Goal: Task Accomplishment & Management: Use online tool/utility

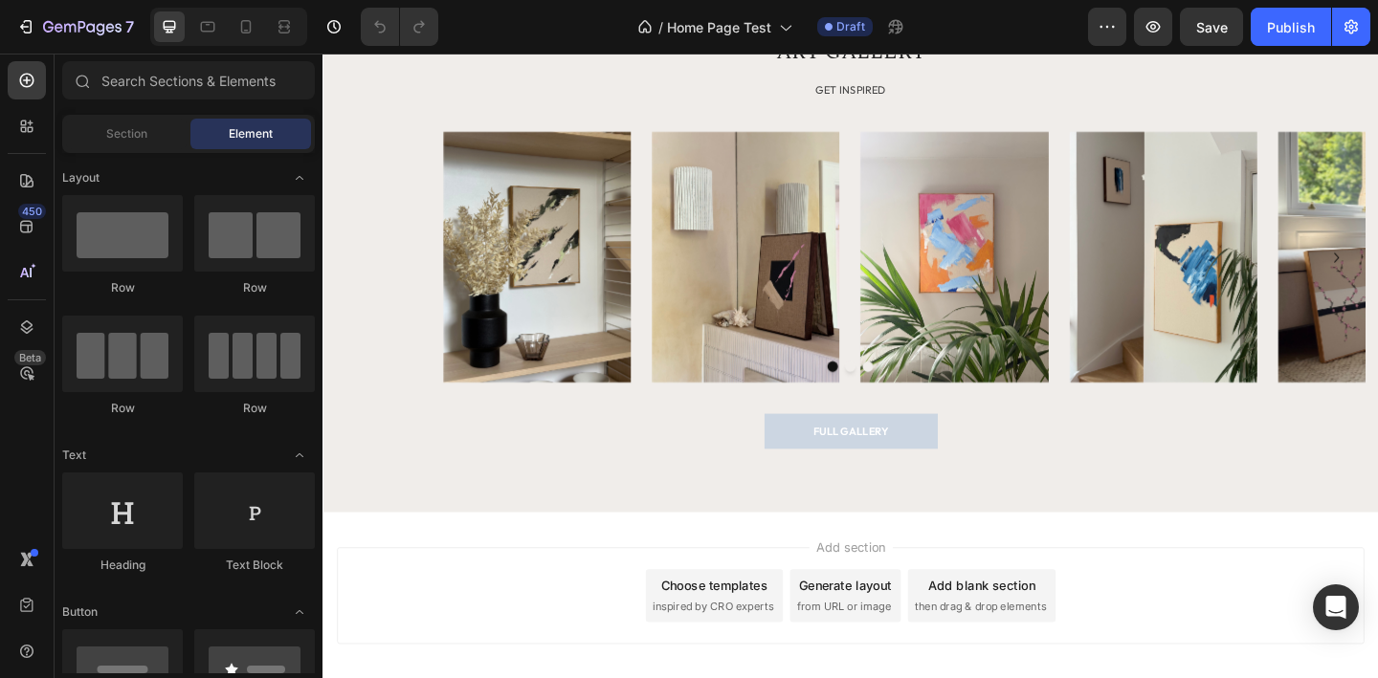
scroll to position [2910, 0]
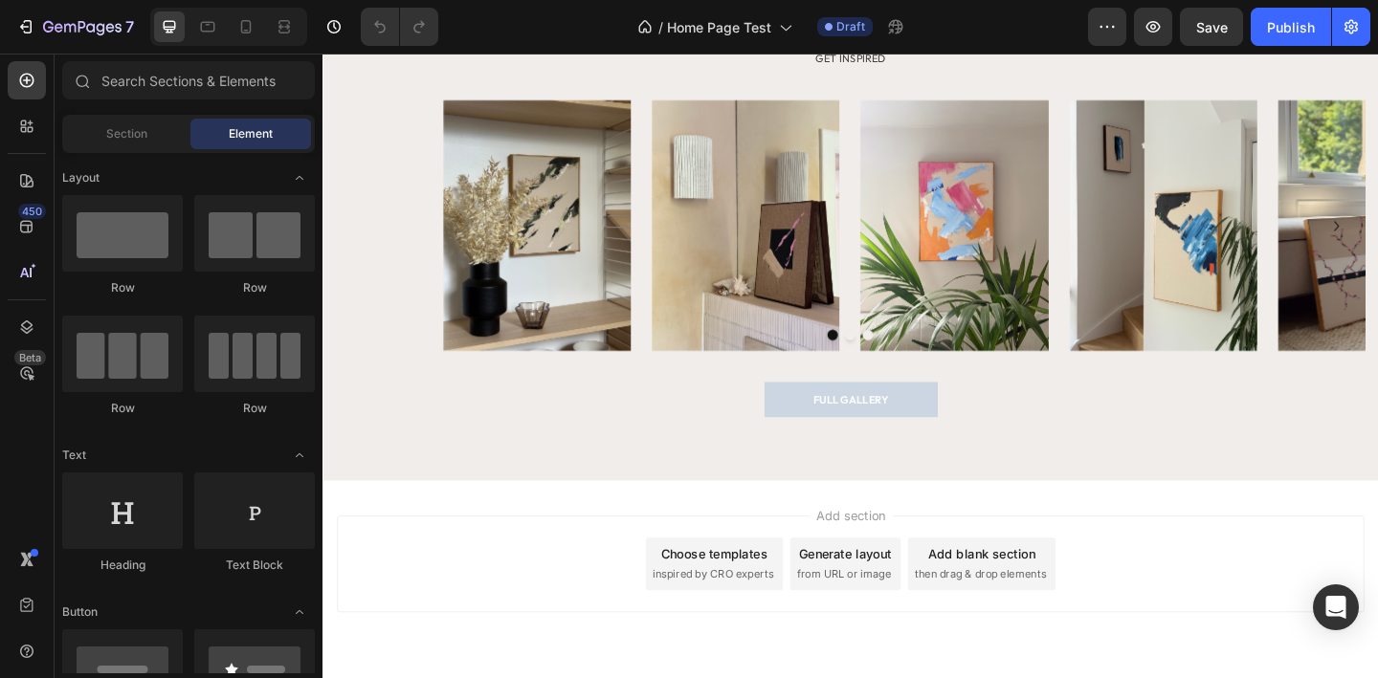
click at [955, 542] on div "Add section Choose templates inspired by CRO experts Generate layout from URL o…" at bounding box center [896, 636] width 1148 height 235
click at [954, 530] on div "Add section Choose templates inspired by CRO experts Generate layout from URL o…" at bounding box center [896, 636] width 1148 height 235
click at [938, 495] on div "ART GALLERY Heading GET INSPIRED Text block Image Image Image Image Image Image…" at bounding box center [896, 226] width 1148 height 585
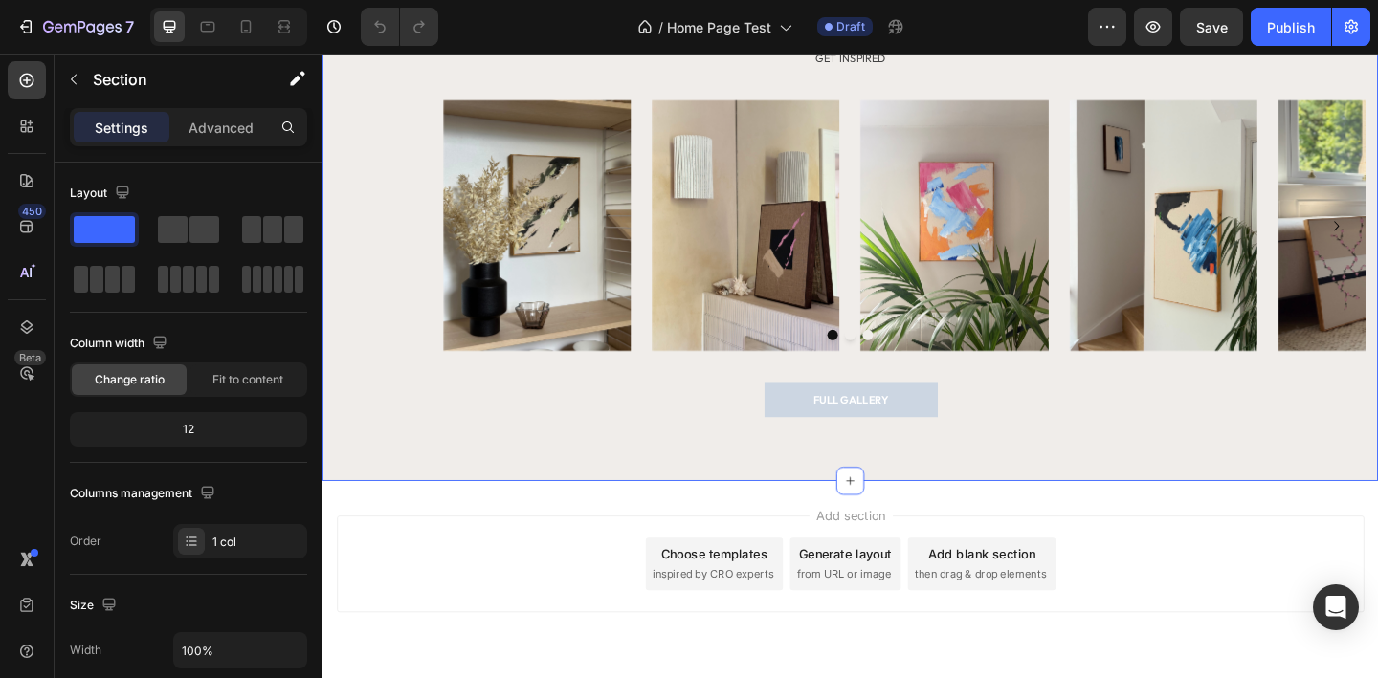
click at [953, 531] on div "Add section Choose templates inspired by CRO experts Generate layout from URL o…" at bounding box center [896, 636] width 1148 height 235
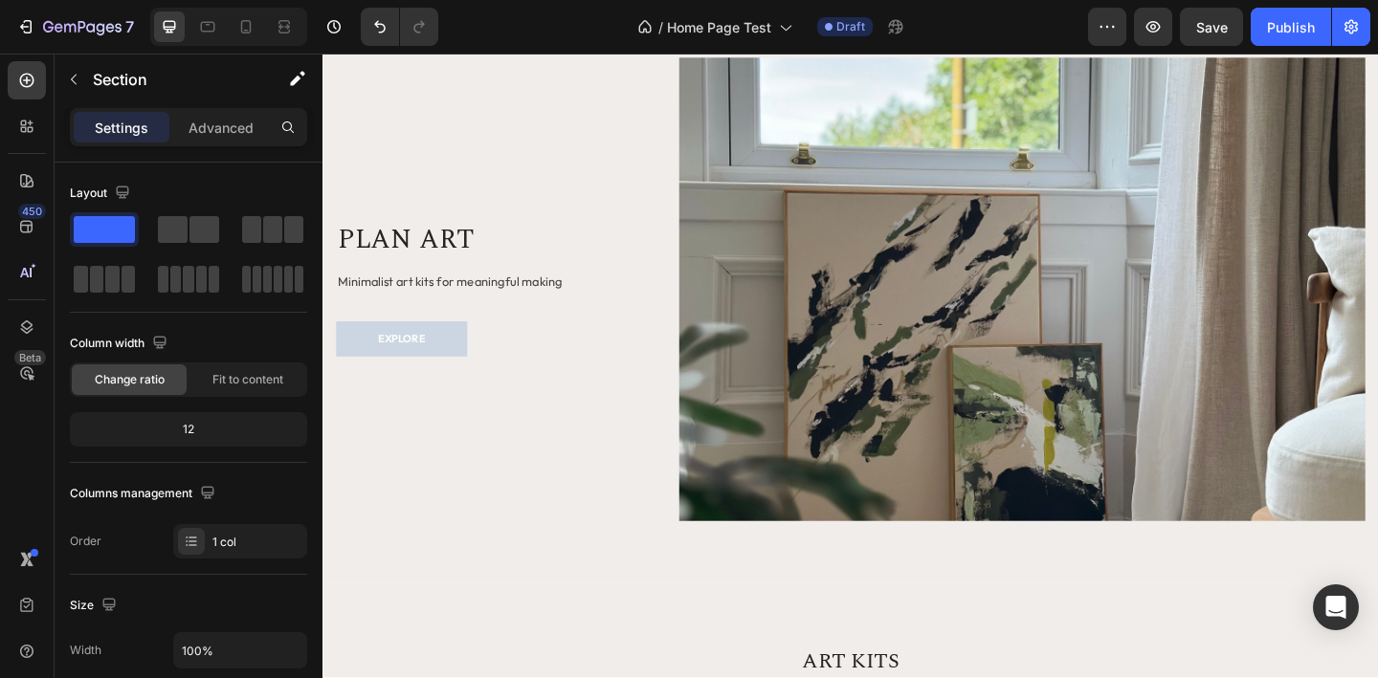
scroll to position [0, 0]
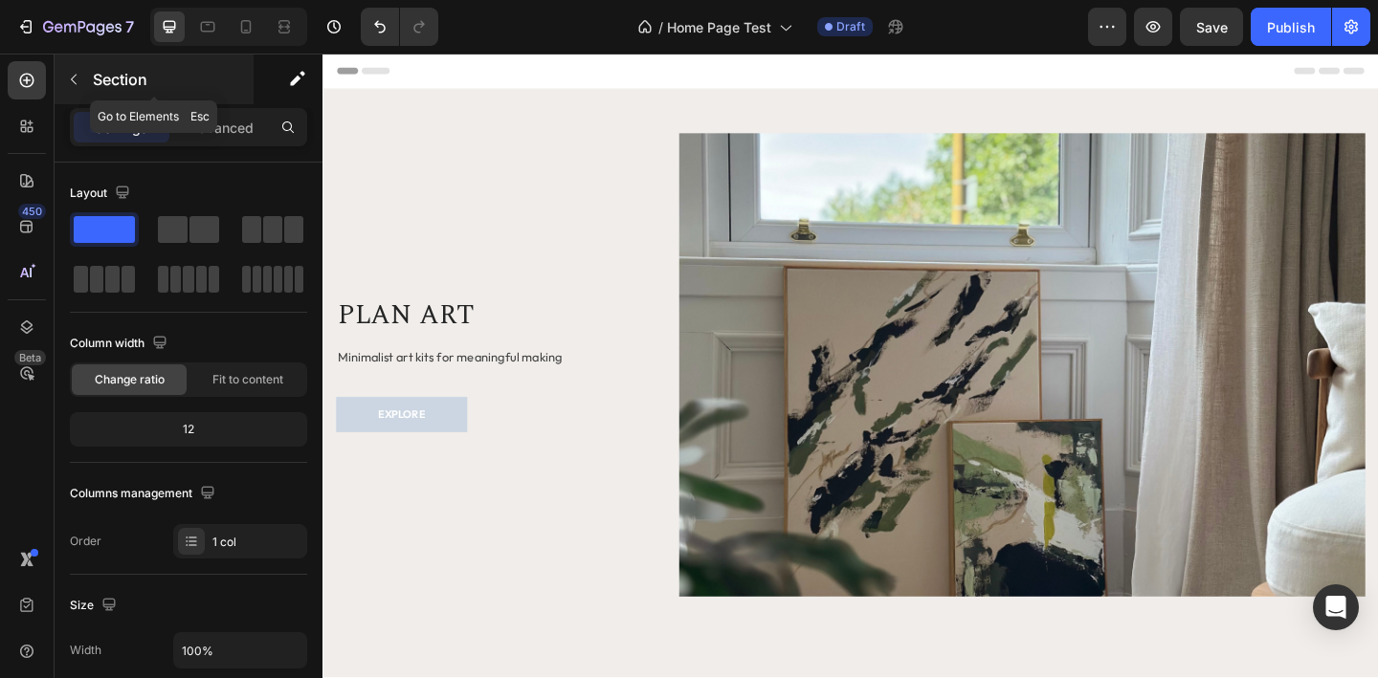
click at [78, 72] on icon "button" at bounding box center [73, 79] width 15 height 15
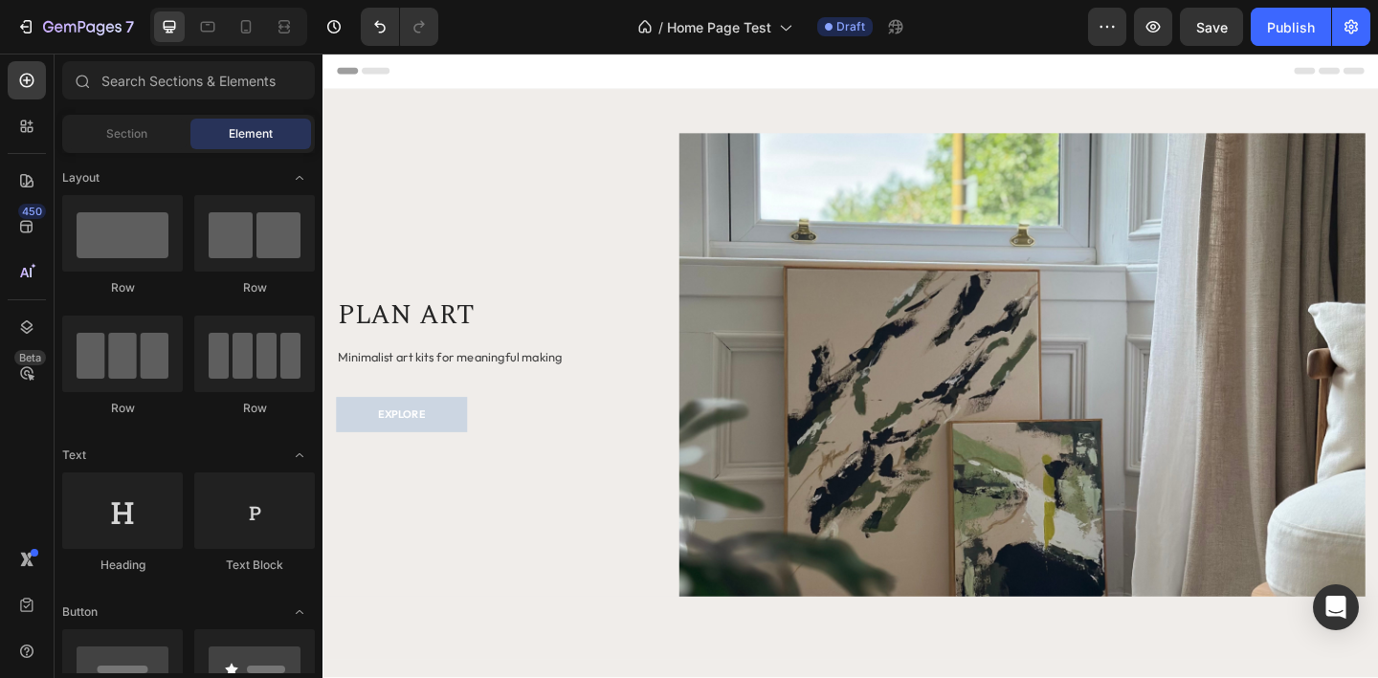
click at [134, 152] on div "Section Element" at bounding box center [188, 134] width 253 height 38
click at [132, 138] on span "Section" at bounding box center [126, 133] width 41 height 17
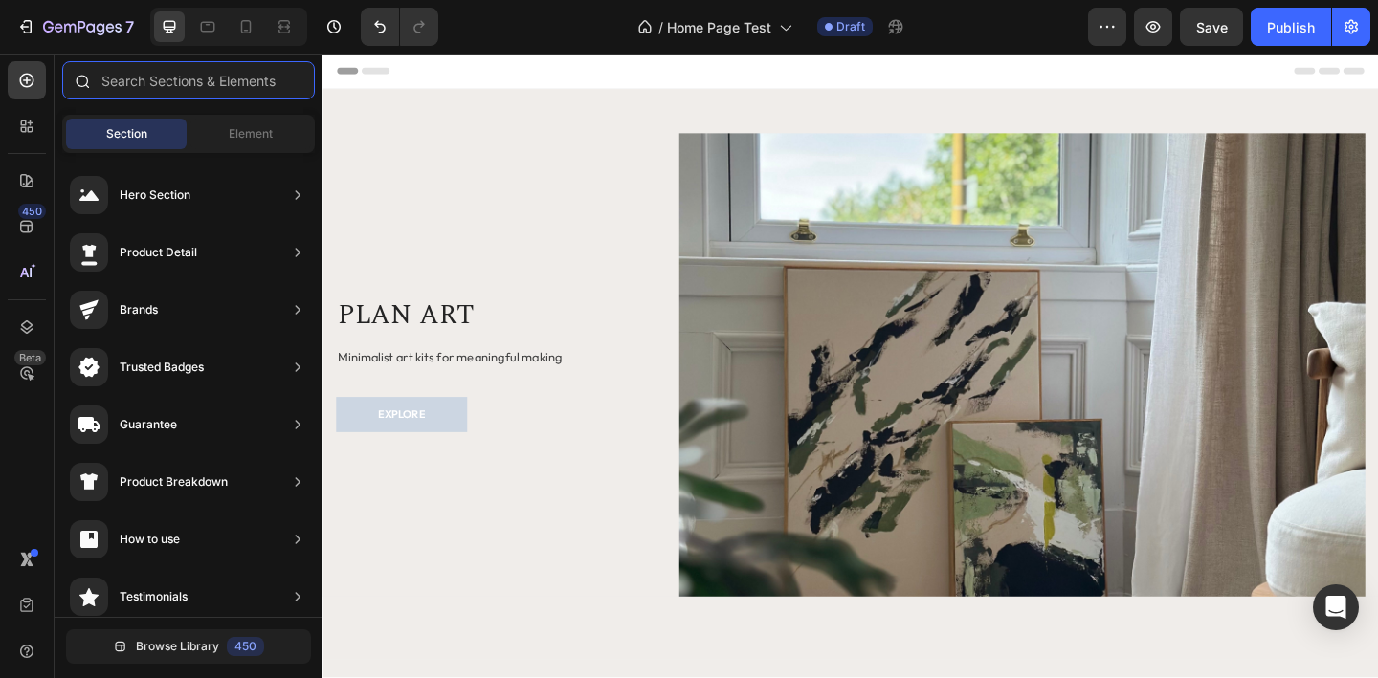
click at [216, 78] on input "text" at bounding box center [188, 80] width 253 height 38
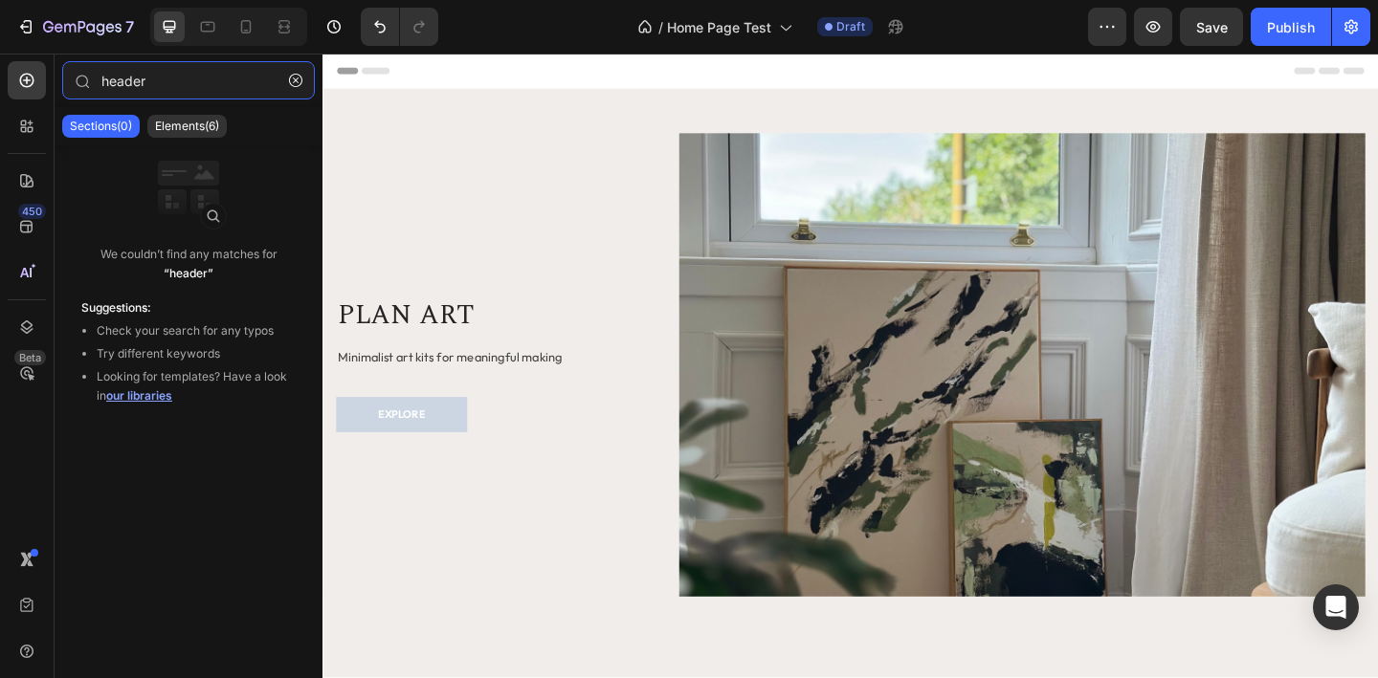
type input "header"
click at [293, 84] on icon "button" at bounding box center [295, 80] width 13 height 13
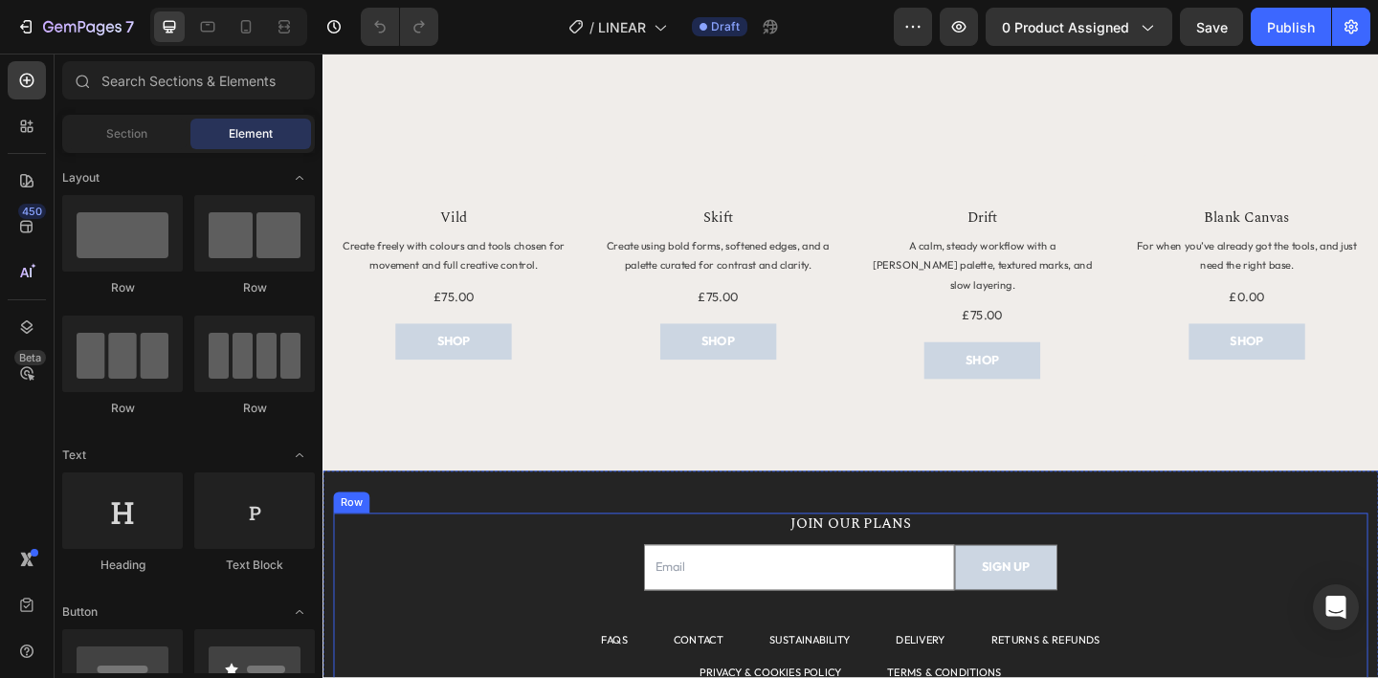
scroll to position [2118, 0]
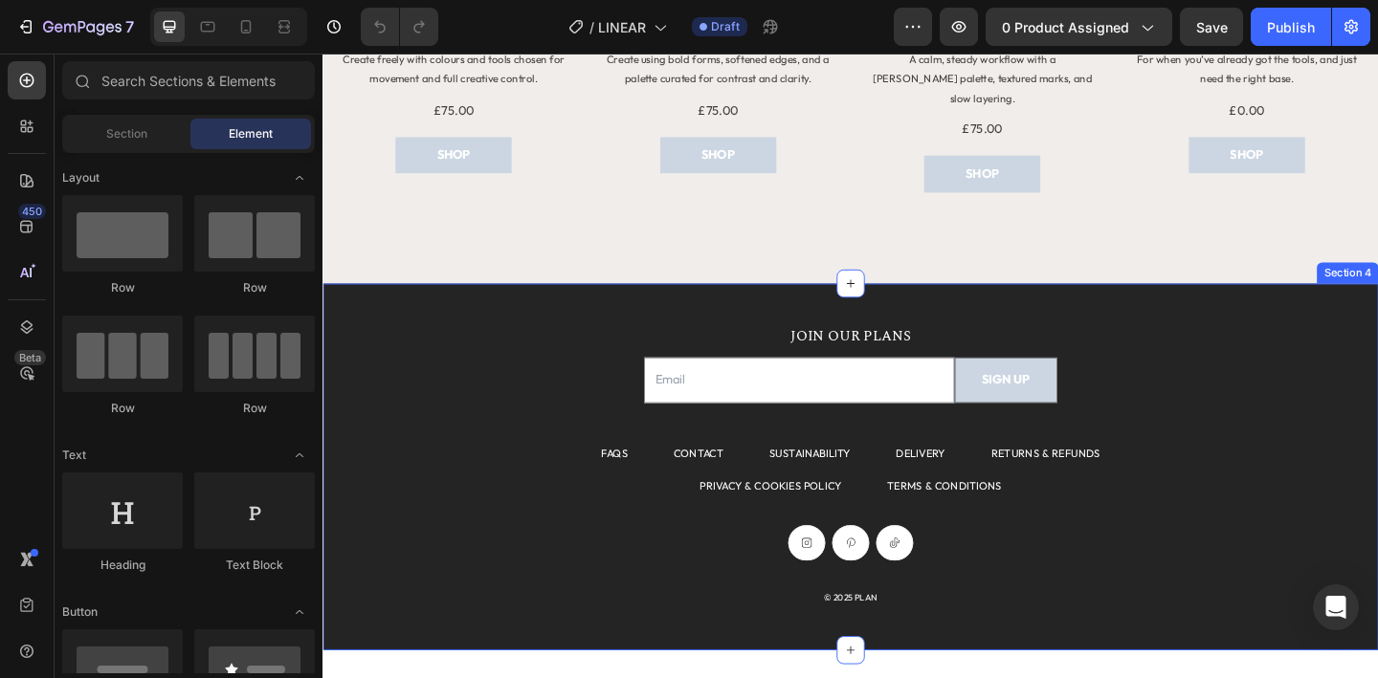
click at [1212, 306] on div "JOIN OUR PLANS Heading Email Field SIGN UP Submit Button Row Newsletter FAQS Te…" at bounding box center [896, 503] width 1148 height 399
